Goal: Task Accomplishment & Management: Manage account settings

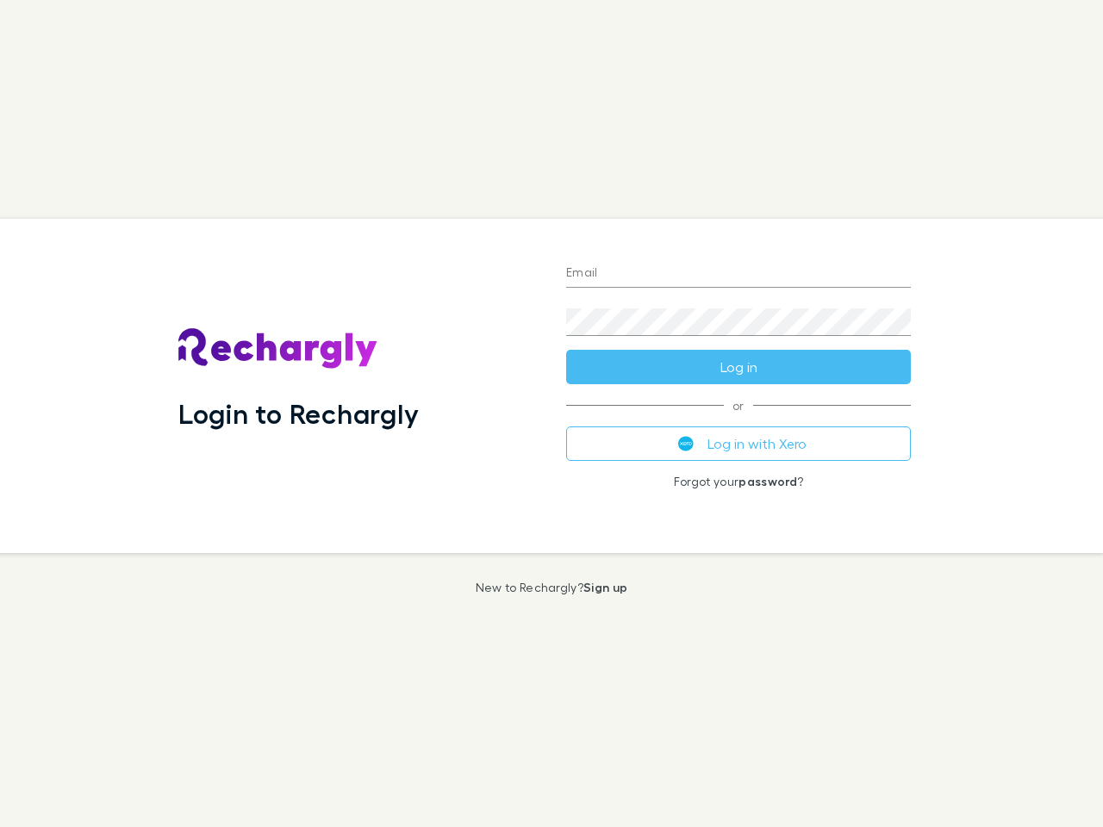
click at [552, 414] on div "Login to Rechargly" at bounding box center [359, 386] width 388 height 334
click at [739, 274] on input "Email" at bounding box center [738, 274] width 345 height 28
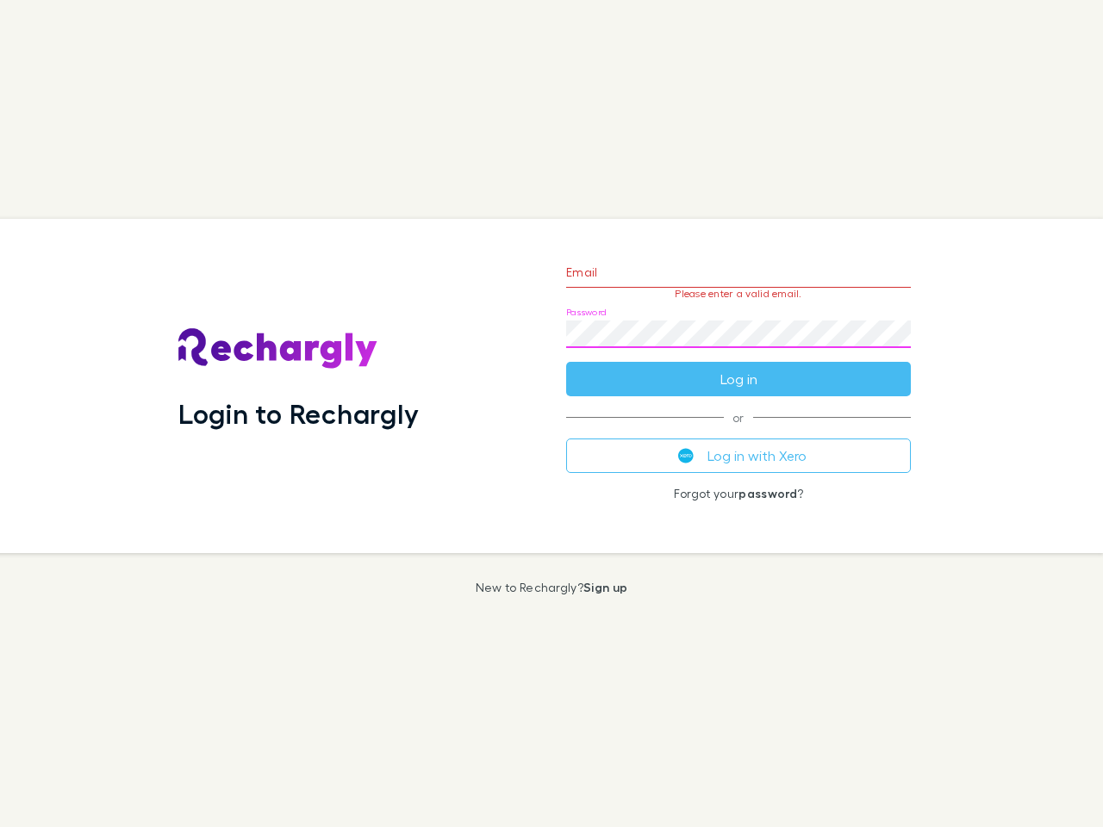
click at [739, 367] on form "Email Please enter a valid email. Password Log in" at bounding box center [738, 321] width 345 height 150
click at [739, 444] on div "Email Please enter a valid email. Password Log in or Log in with Xero Forgot yo…" at bounding box center [738, 386] width 372 height 334
